Goal: Task Accomplishment & Management: Manage account settings

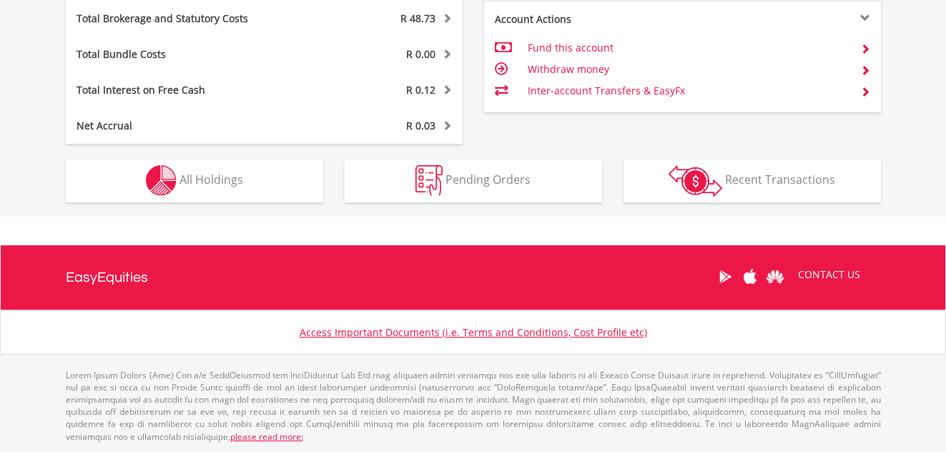
scroll to position [772, 0]
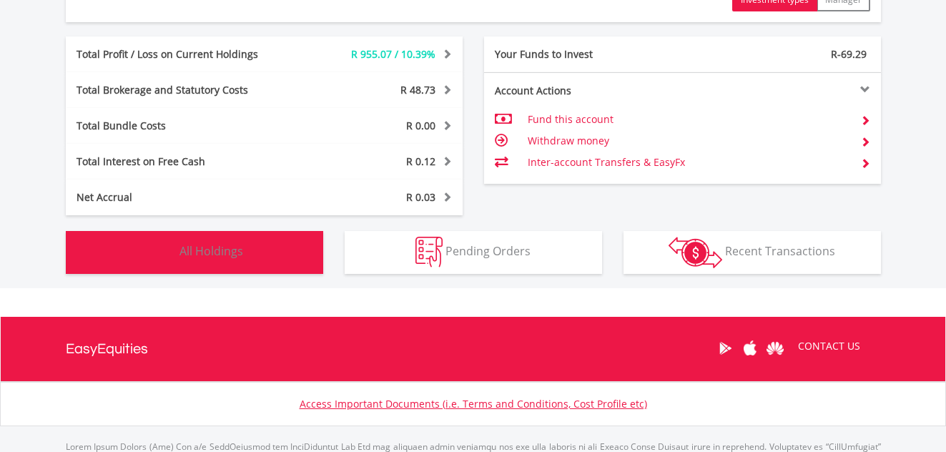
click at [264, 255] on button "Holdings All Holdings" at bounding box center [194, 252] width 257 height 43
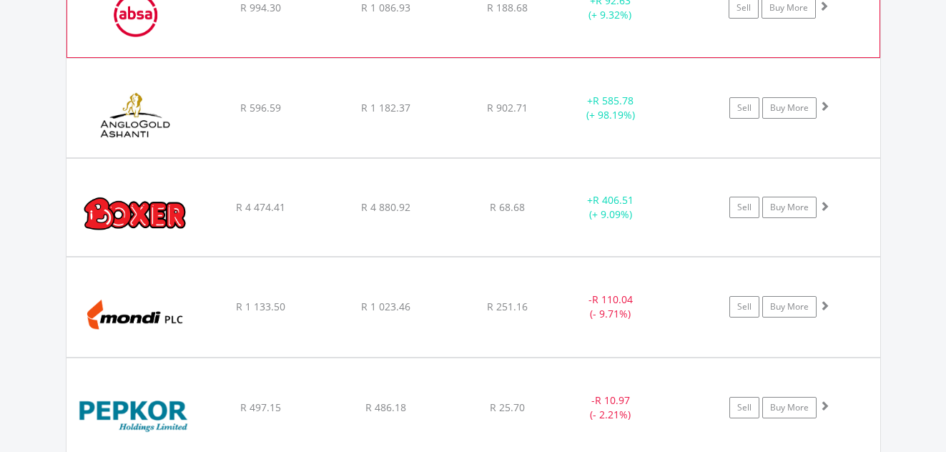
scroll to position [1447, 0]
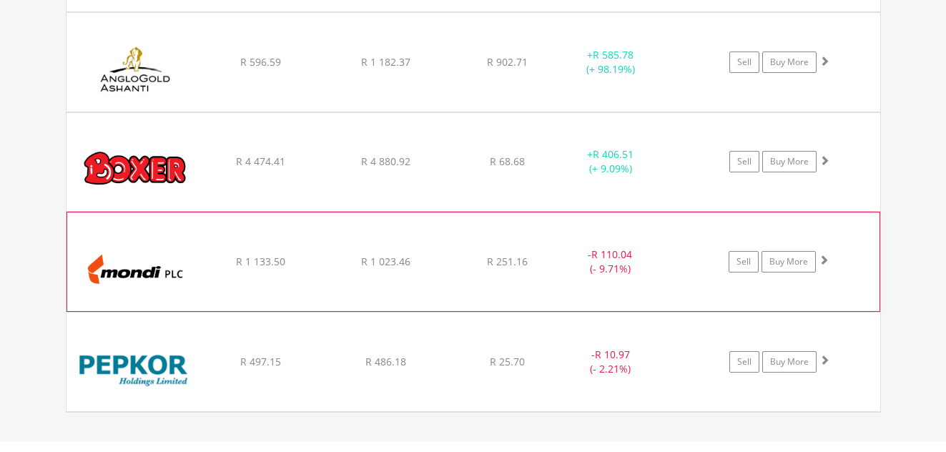
click at [824, 259] on span at bounding box center [824, 260] width 10 height 10
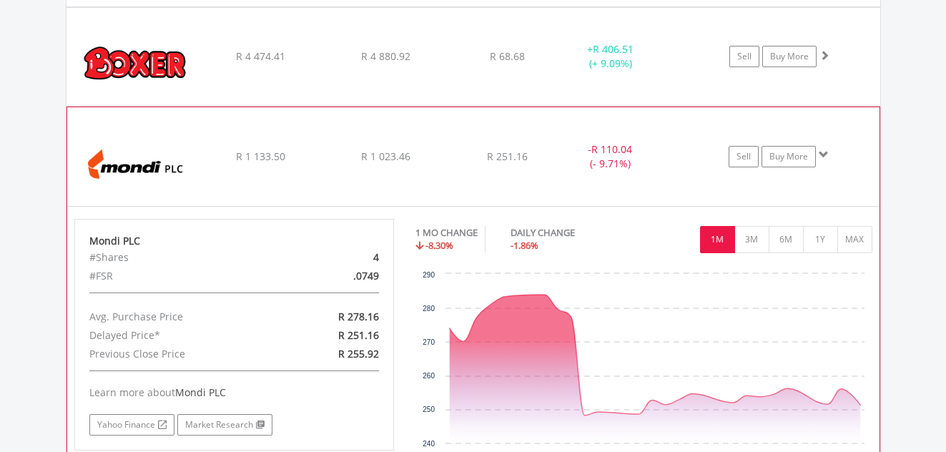
scroll to position [1518, 0]
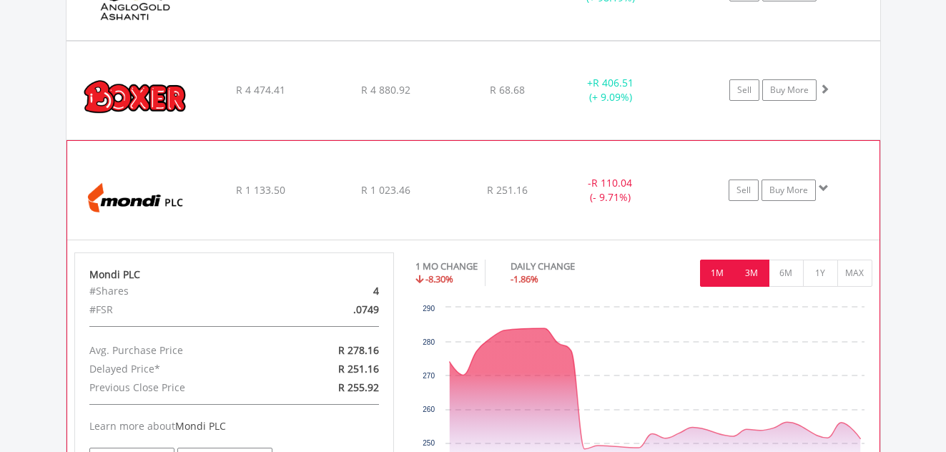
click at [744, 273] on button "3M" at bounding box center [752, 273] width 35 height 27
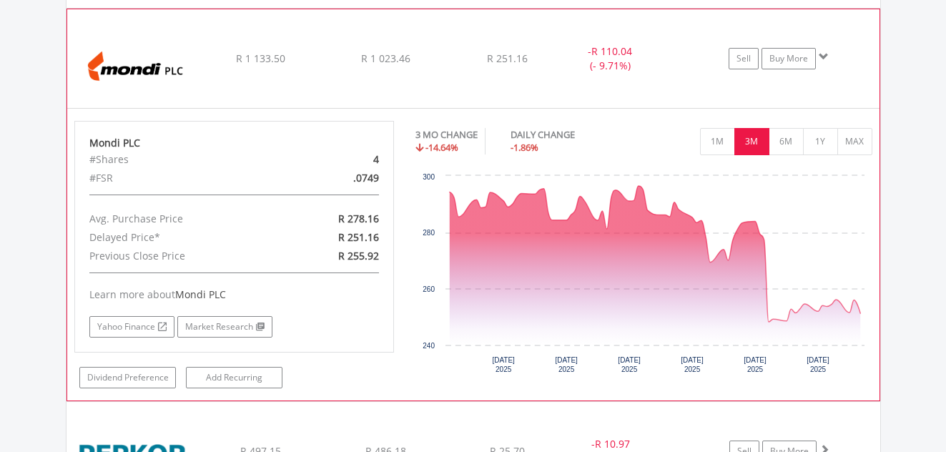
scroll to position [1661, 0]
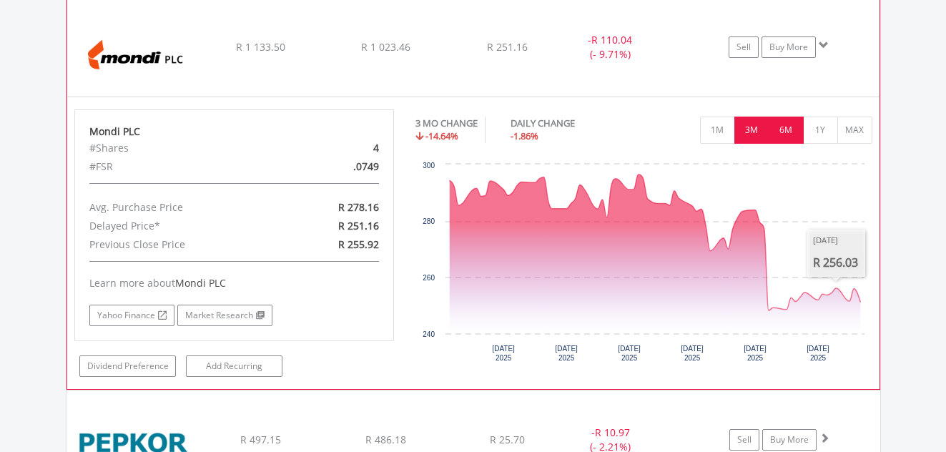
click at [785, 137] on button "6M" at bounding box center [786, 130] width 35 height 27
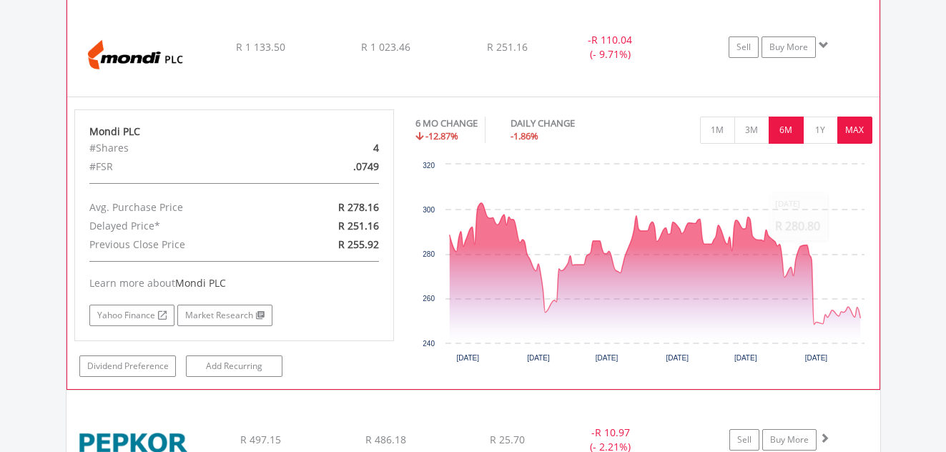
click at [860, 139] on button "MAX" at bounding box center [855, 130] width 35 height 27
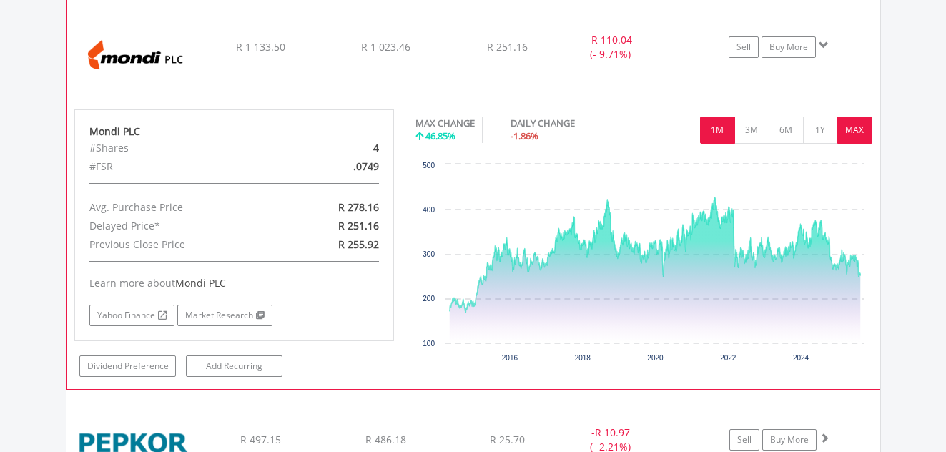
click at [723, 134] on button "1M" at bounding box center [717, 130] width 35 height 27
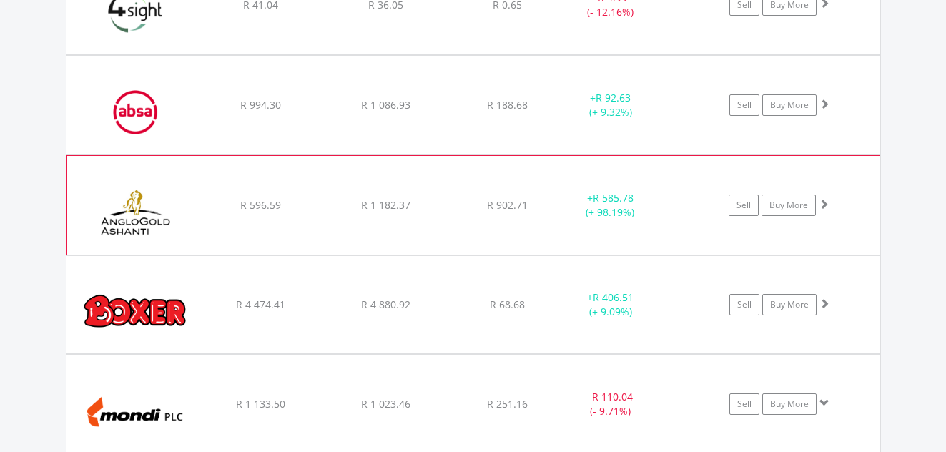
scroll to position [1018, 0]
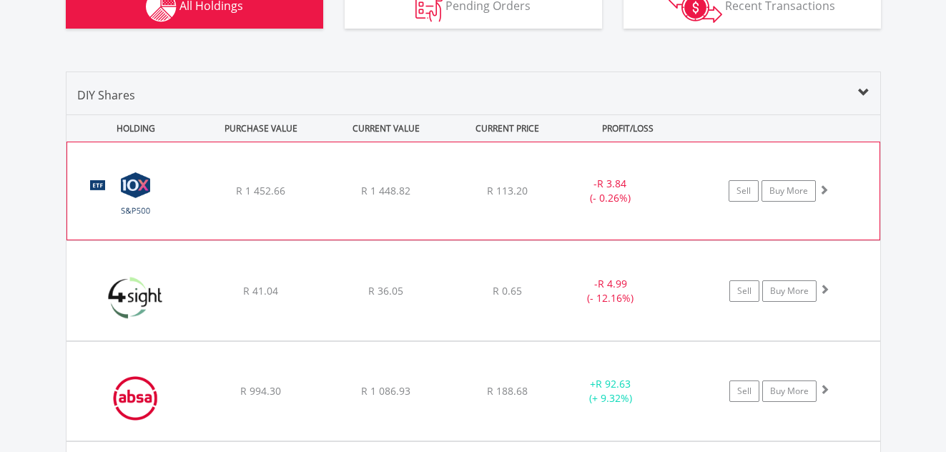
click at [824, 187] on span at bounding box center [824, 190] width 10 height 10
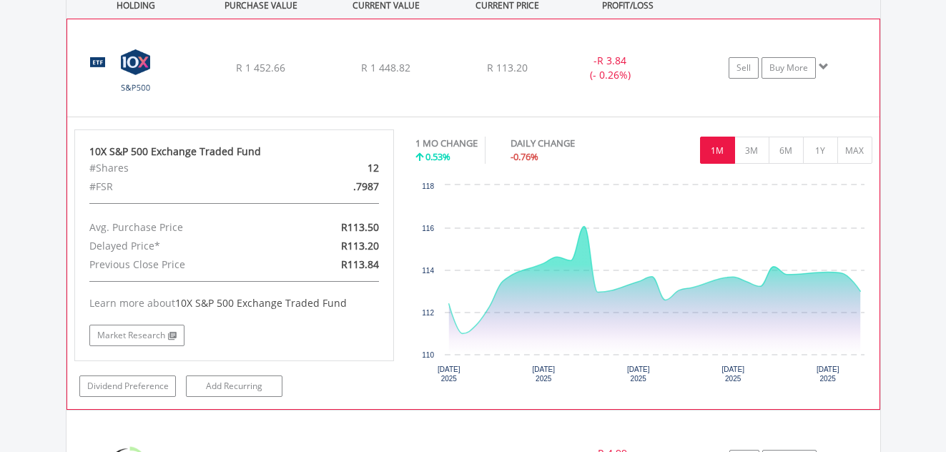
scroll to position [1161, 0]
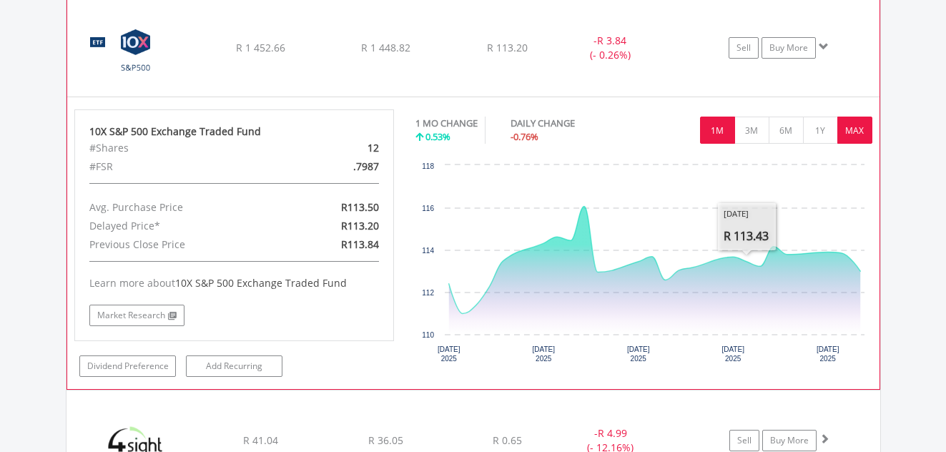
click at [855, 134] on button "MAX" at bounding box center [855, 130] width 35 height 27
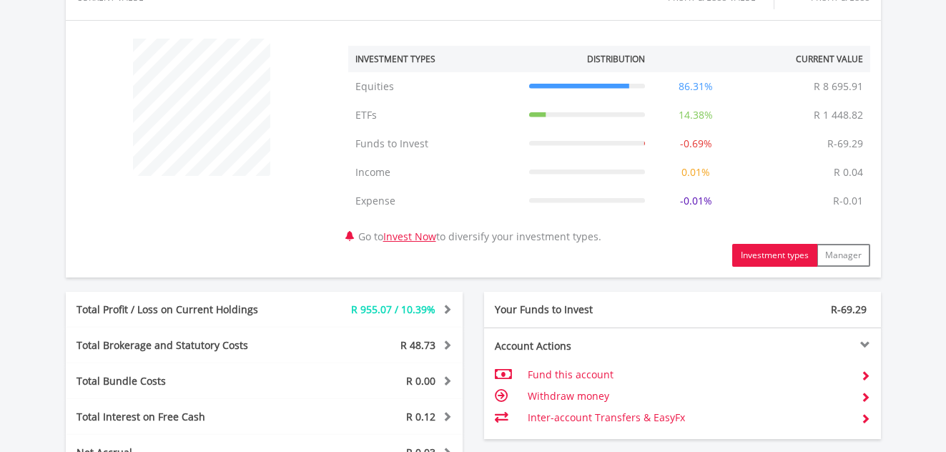
scroll to position [589, 0]
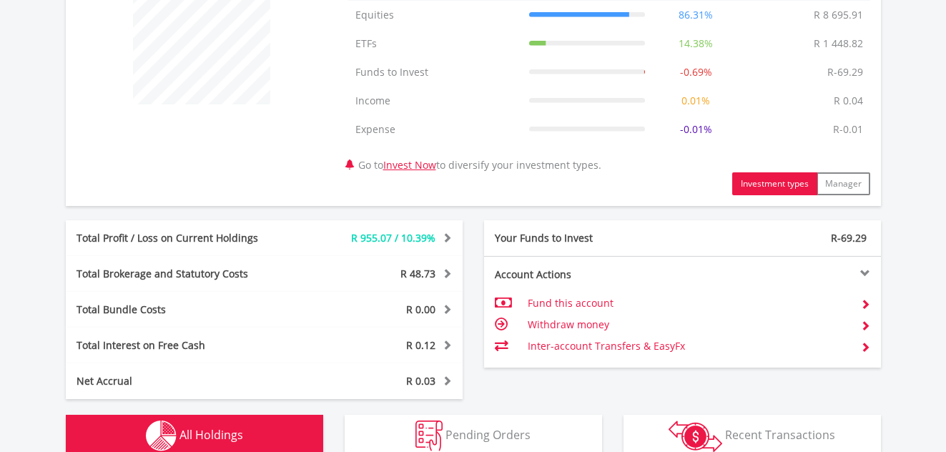
click at [446, 235] on span at bounding box center [445, 237] width 14 height 10
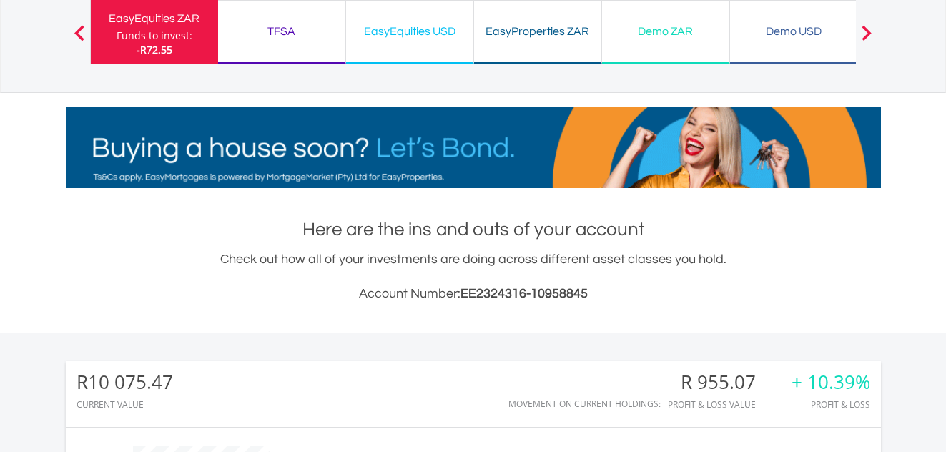
scroll to position [0, 0]
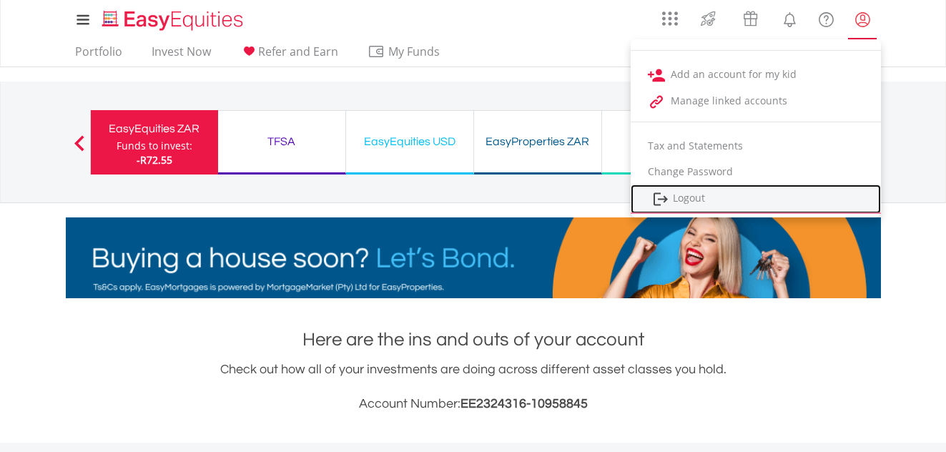
click at [730, 195] on link "Logout" at bounding box center [756, 199] width 250 height 29
